Goal: Contribute content: Add original content to the website for others to see

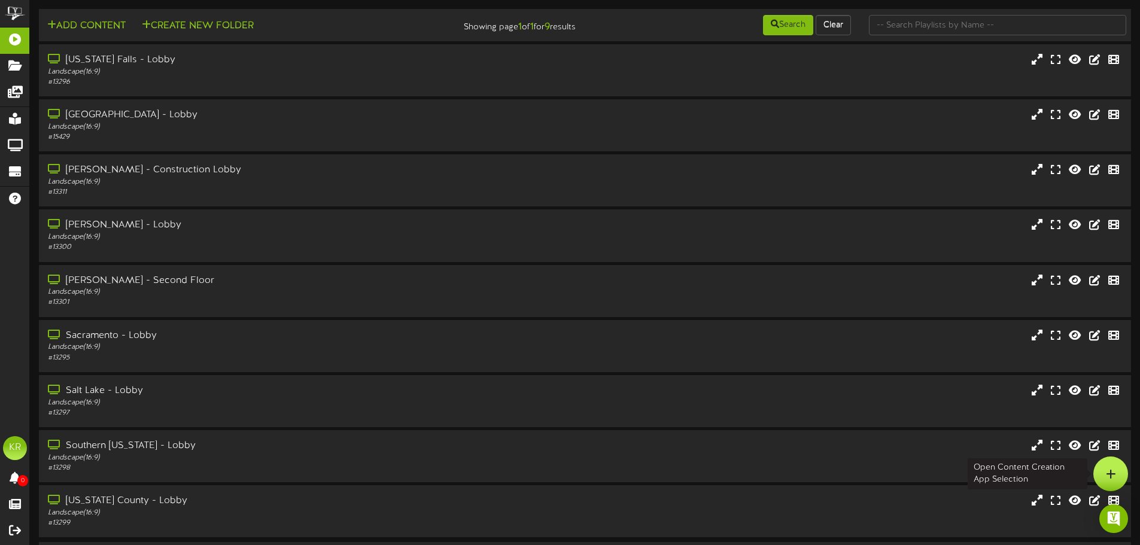
click at [1120, 480] on div at bounding box center [1110, 474] width 35 height 35
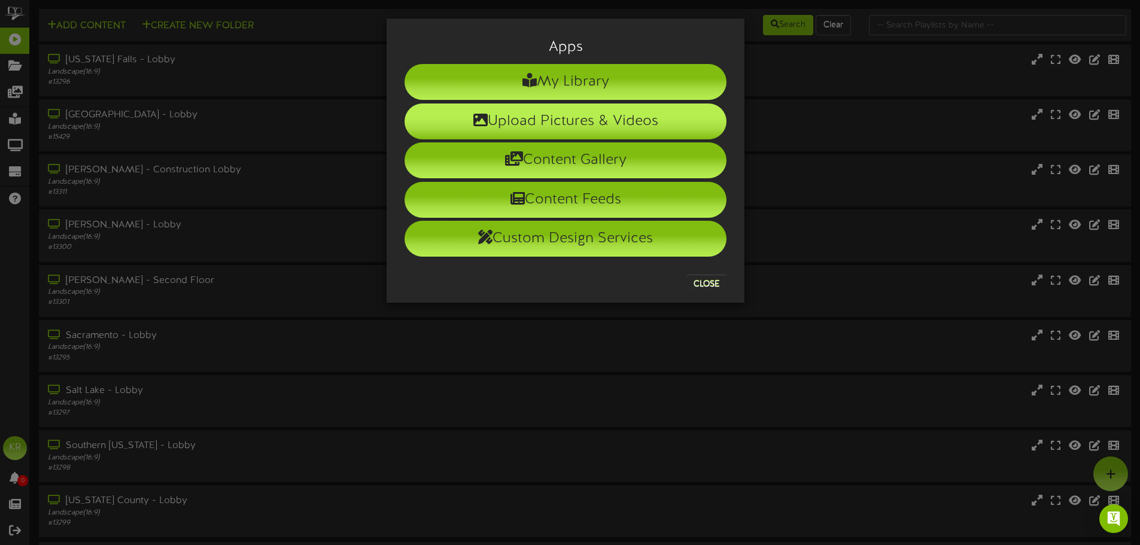
click at [600, 132] on li "Upload Pictures & Videos" at bounding box center [566, 122] width 322 height 36
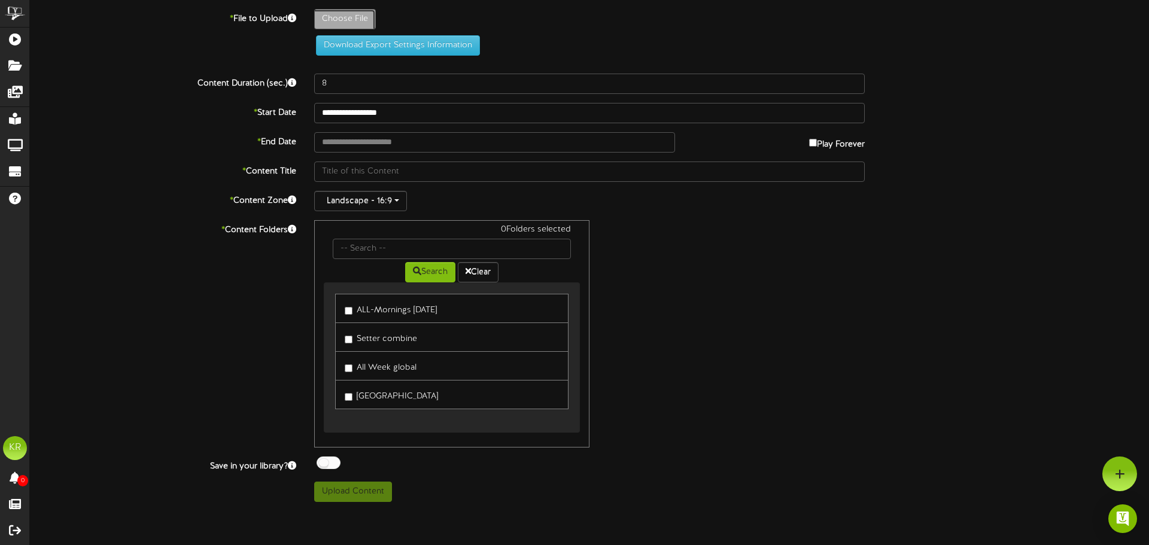
type input "**********"
type input "INSTALLS9-22"
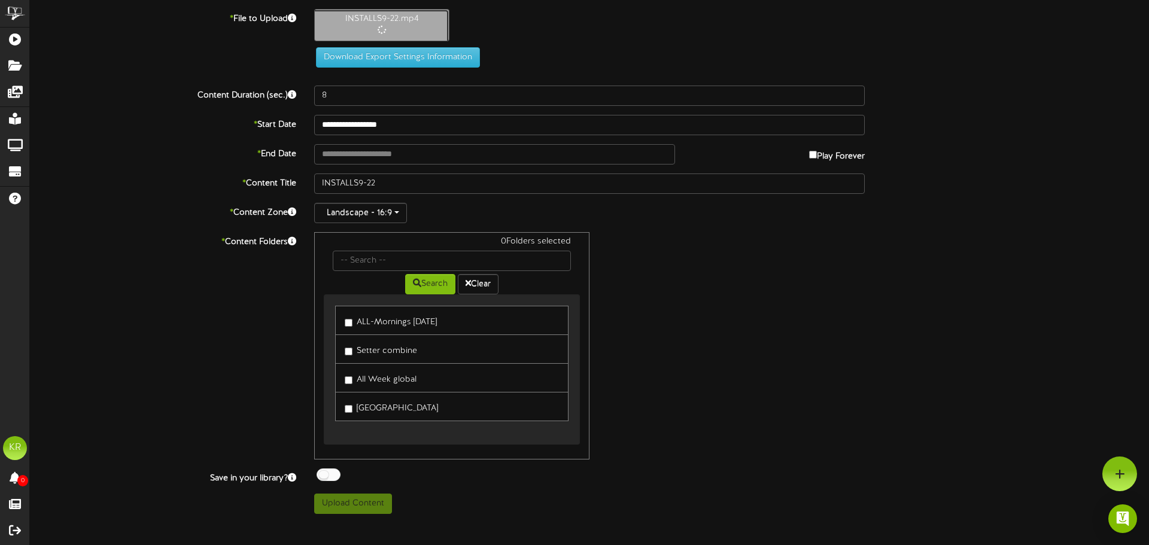
type input "10"
click at [373, 150] on input "text" at bounding box center [494, 154] width 361 height 20
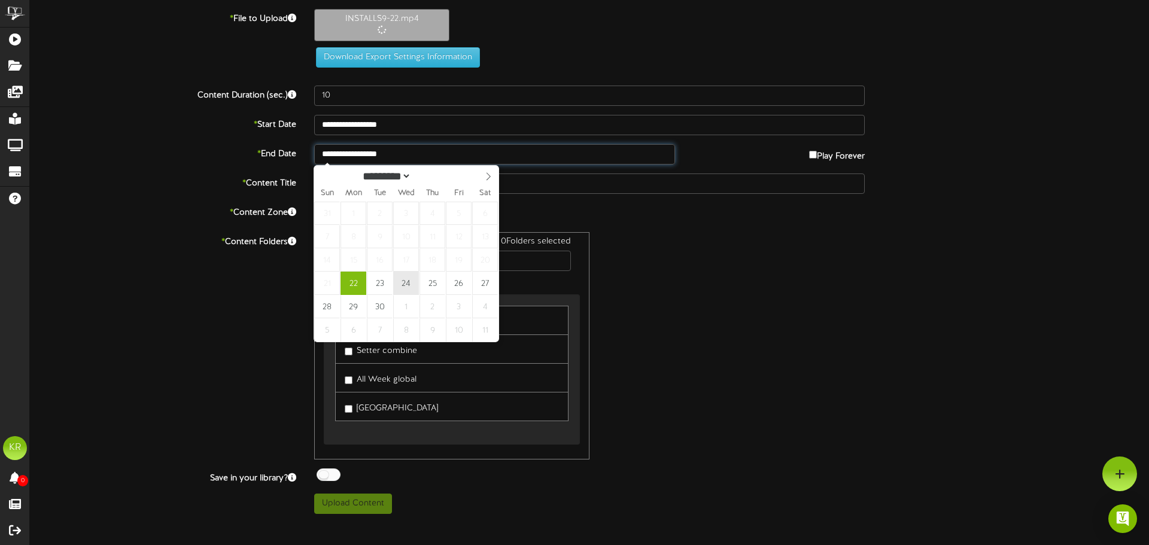
type input "**********"
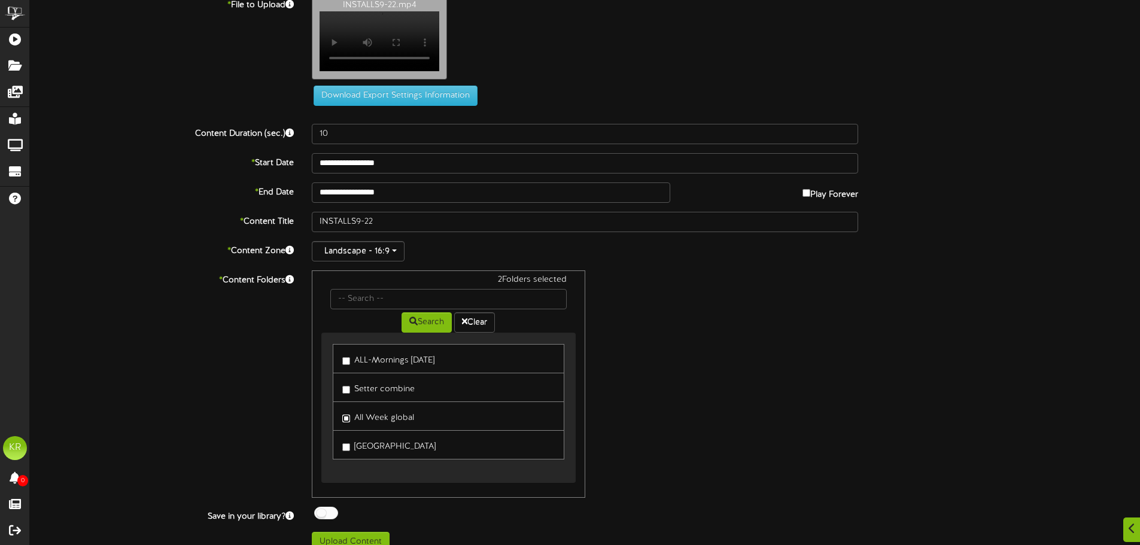
scroll to position [37, 0]
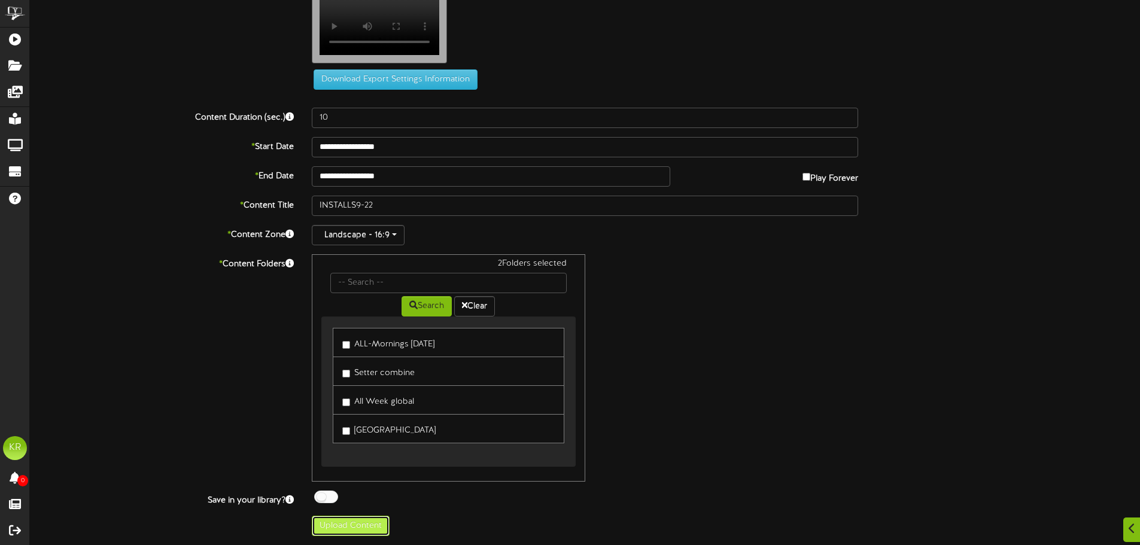
click at [367, 531] on button "Upload Content" at bounding box center [351, 526] width 78 height 20
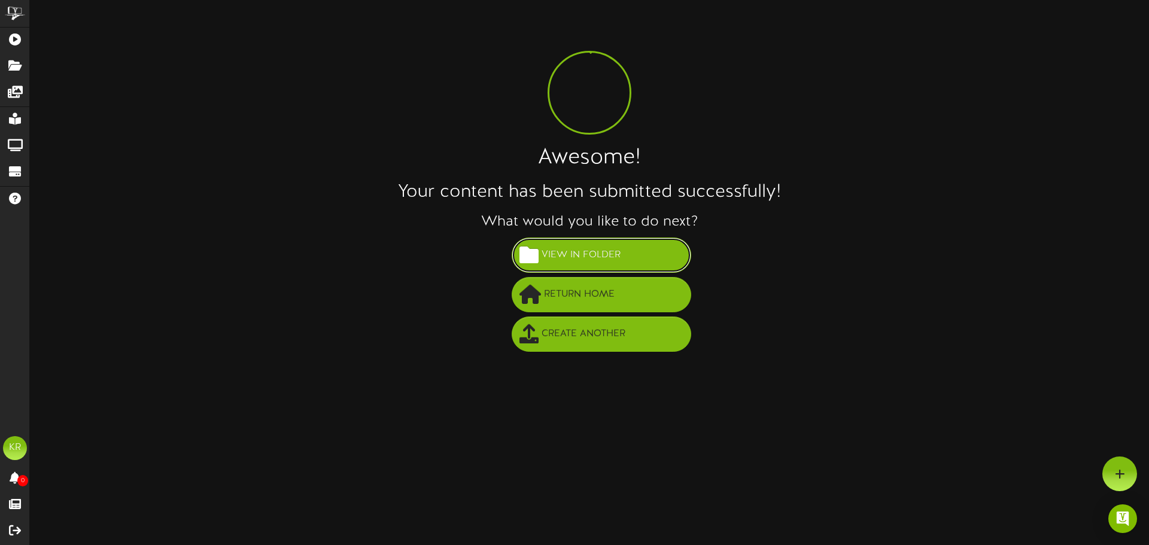
drag, startPoint x: 602, startPoint y: 259, endPoint x: 585, endPoint y: 265, distance: 17.8
click at [599, 259] on span "View in Folder" at bounding box center [581, 255] width 85 height 20
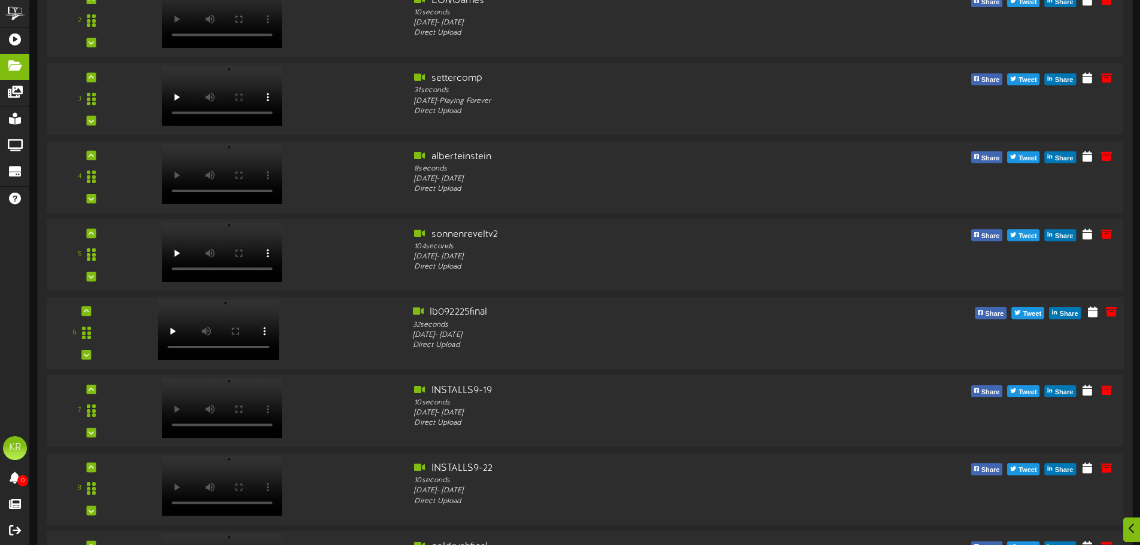
scroll to position [299, 0]
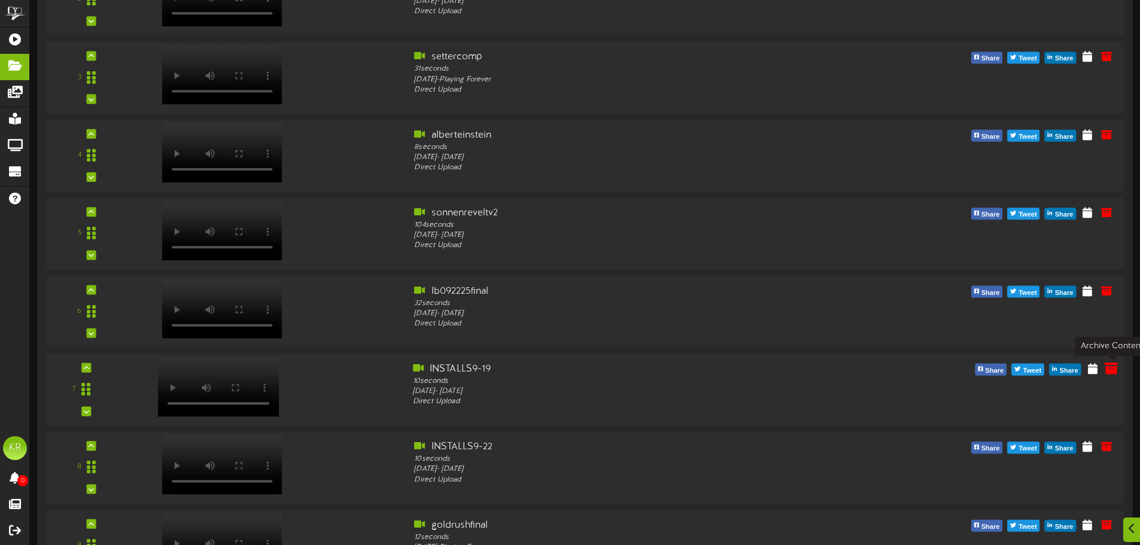
click at [1109, 371] on icon at bounding box center [1111, 367] width 13 height 13
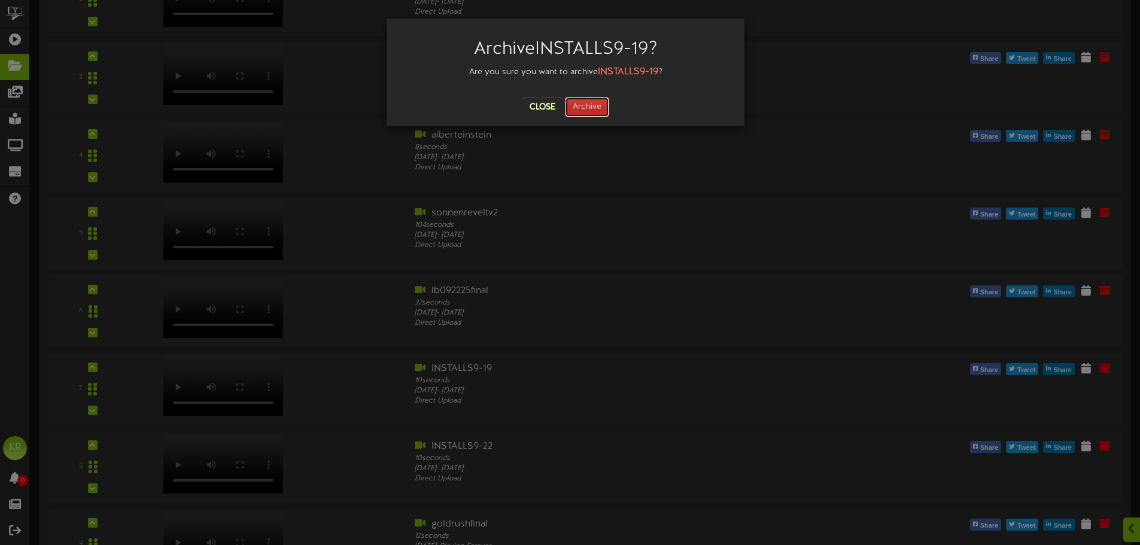
click at [588, 103] on button "Archive" at bounding box center [587, 107] width 44 height 20
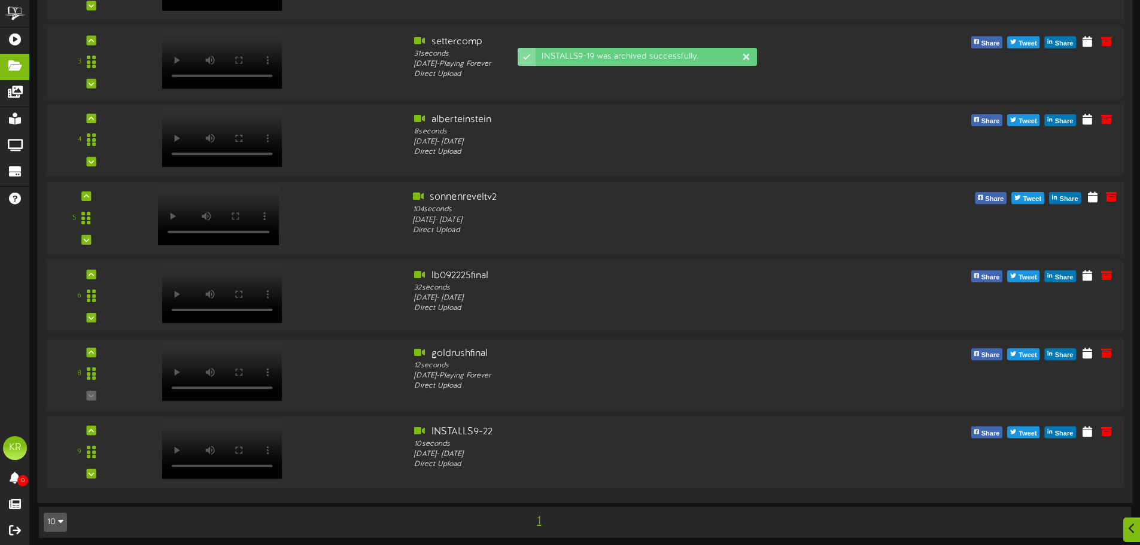
scroll to position [1086, 0]
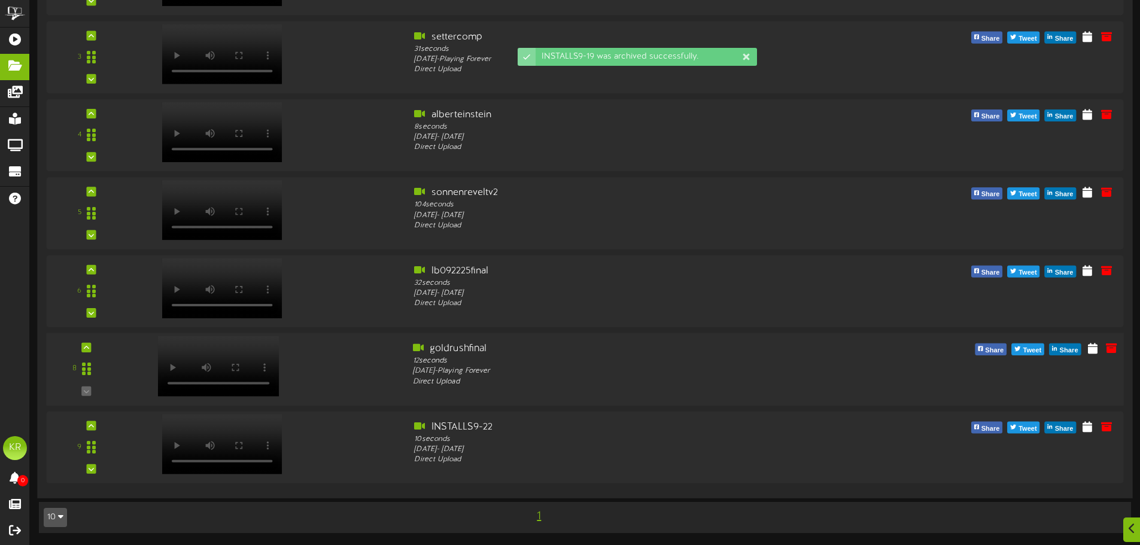
click at [212, 349] on video at bounding box center [217, 366] width 121 height 60
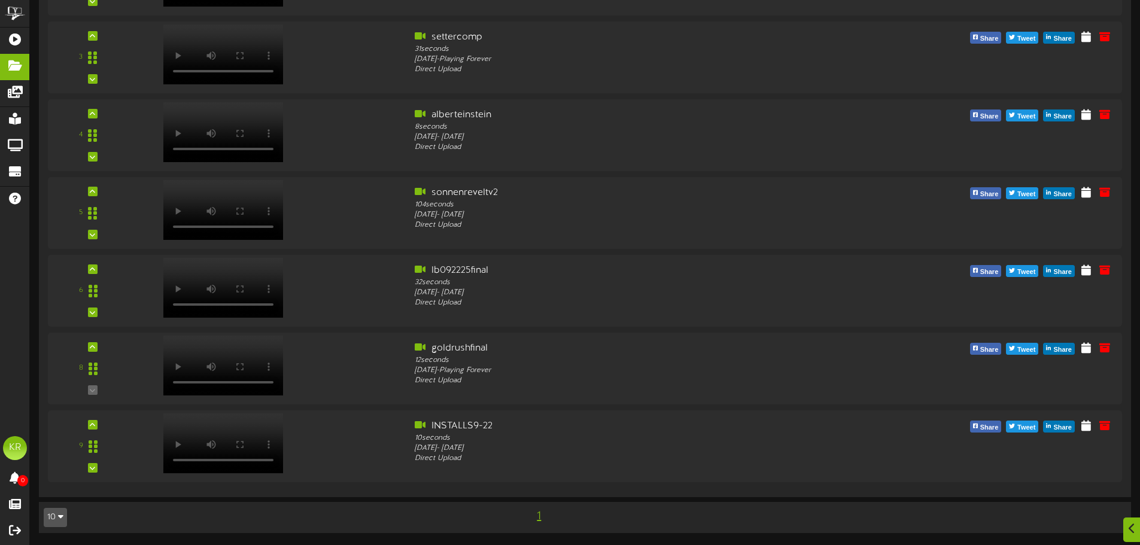
click at [538, 517] on span "1" at bounding box center [539, 516] width 10 height 13
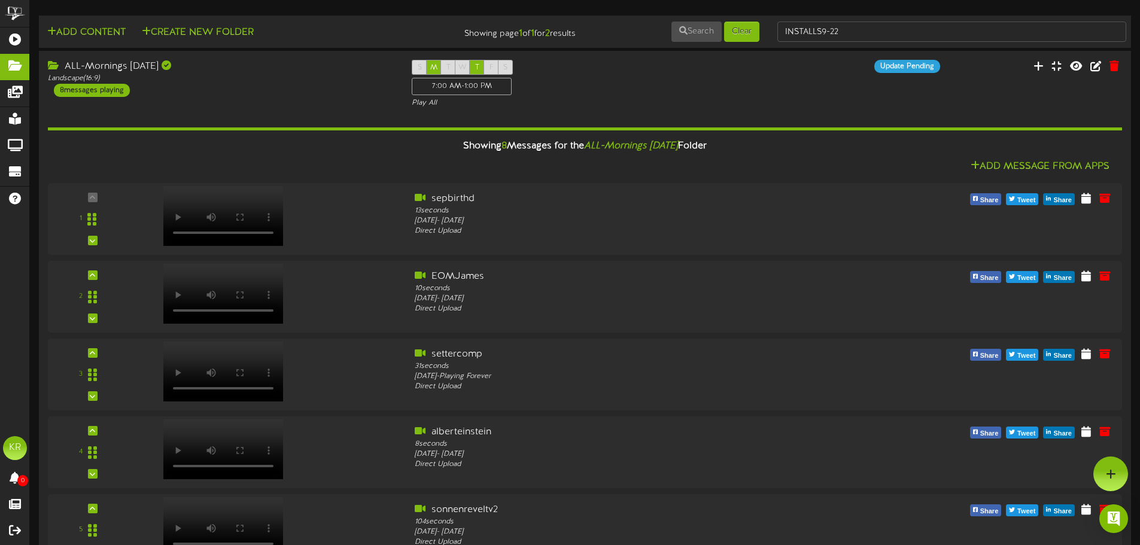
scroll to position [0, 0]
